Goal: Ask a question

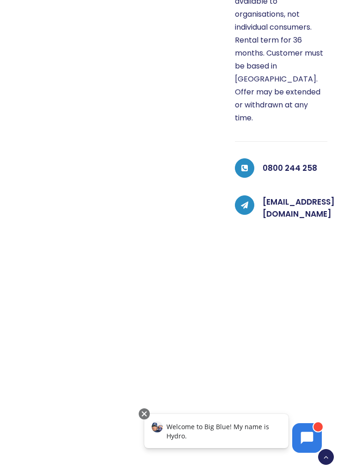
scroll to position [518, 0]
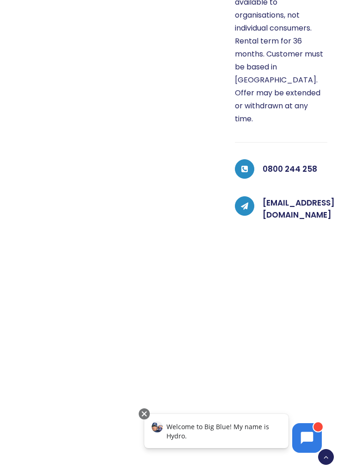
click at [308, 442] on icon at bounding box center [307, 437] width 13 height 13
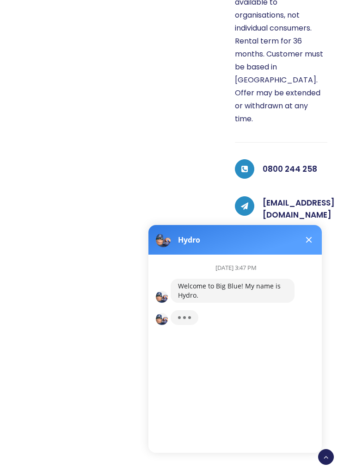
click at [185, 318] on span at bounding box center [184, 318] width 3 height 3
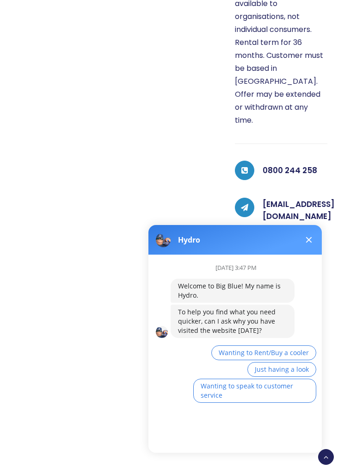
scroll to position [513, 0]
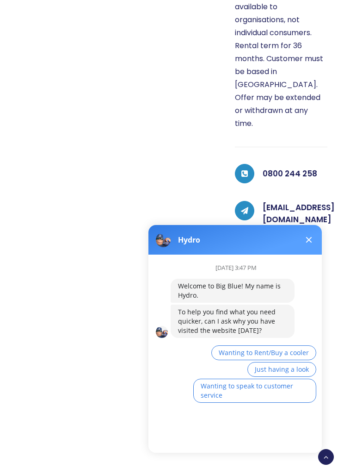
click at [266, 418] on div "[DATE] 3:47 PM Welcome to Big Blue! My name is Hydro. To help you find what you…" at bounding box center [246, 337] width 151 height 164
click at [246, 402] on button "Wanting to speak to customer service" at bounding box center [255, 391] width 123 height 24
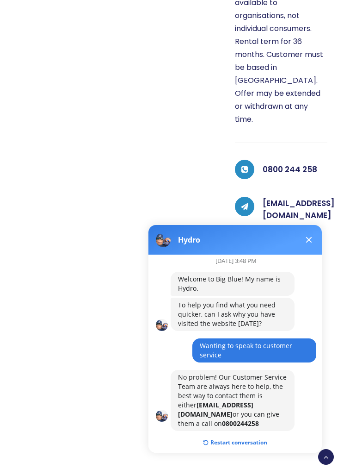
scroll to position [6, 0]
click at [211, 434] on button "Restart conversation" at bounding box center [235, 443] width 78 height 18
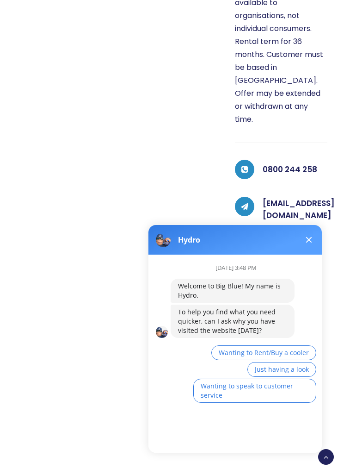
click at [268, 356] on span "Wanting to Rent/Buy a cooler" at bounding box center [264, 352] width 90 height 9
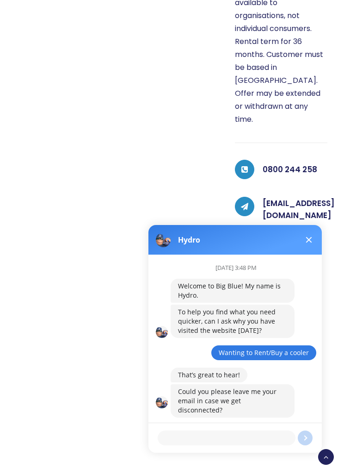
click at [266, 438] on textarea at bounding box center [227, 438] width 138 height 15
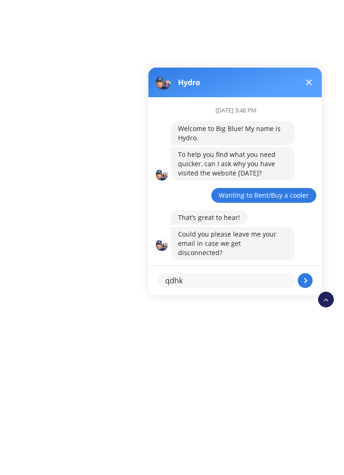
type textarea "qdhk"
click at [308, 281] on button at bounding box center [305, 280] width 15 height 15
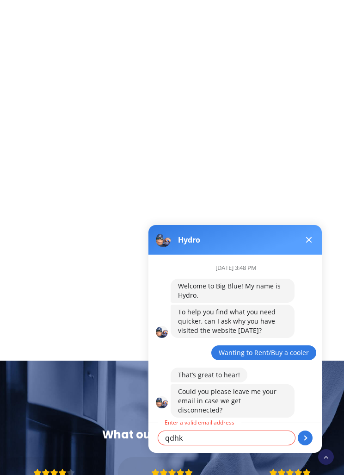
click at [302, 439] on button at bounding box center [305, 438] width 15 height 15
click at [304, 244] on button at bounding box center [309, 239] width 11 height 11
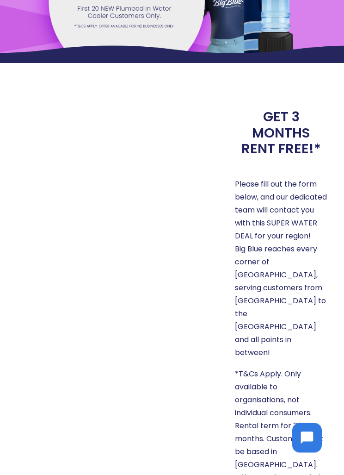
scroll to position [0, 0]
